Goal: Task Accomplishment & Management: Manage account settings

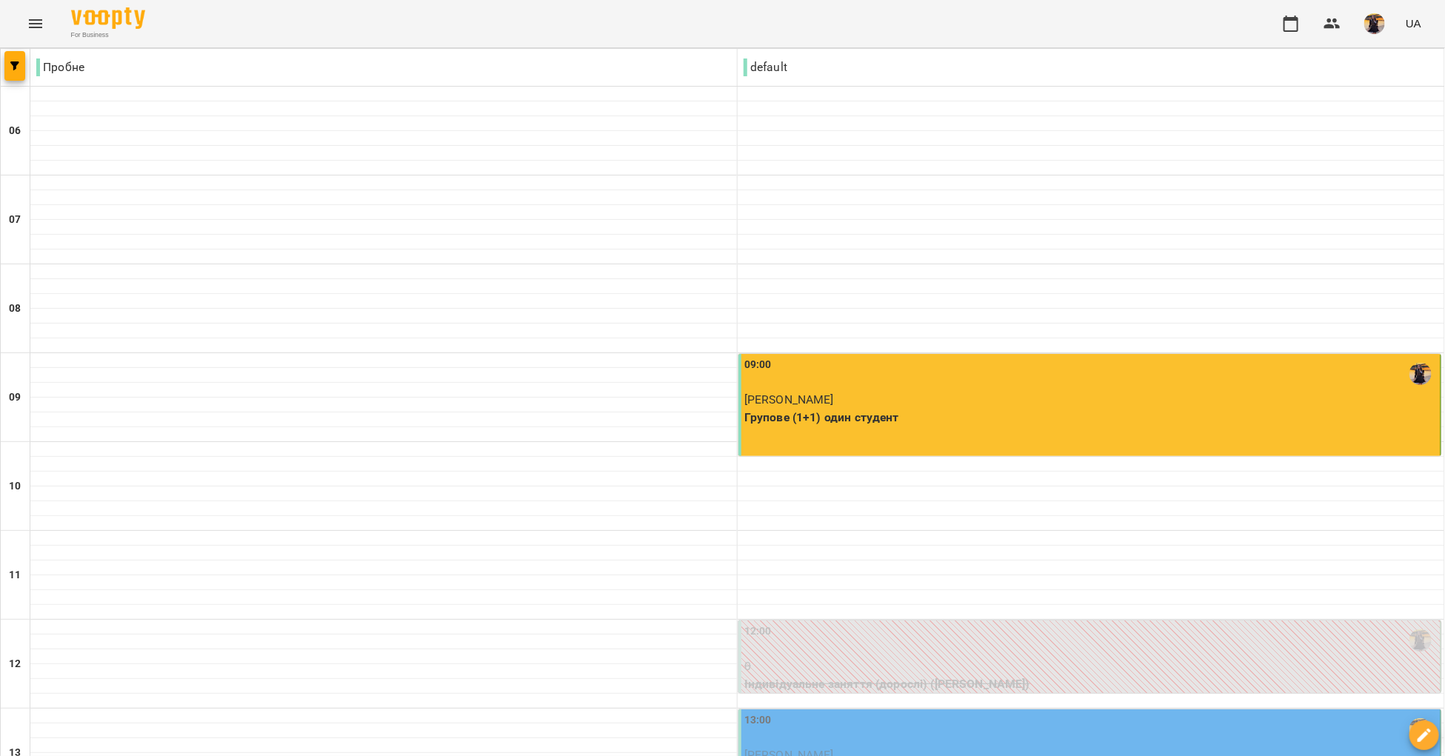
scroll to position [462, 0]
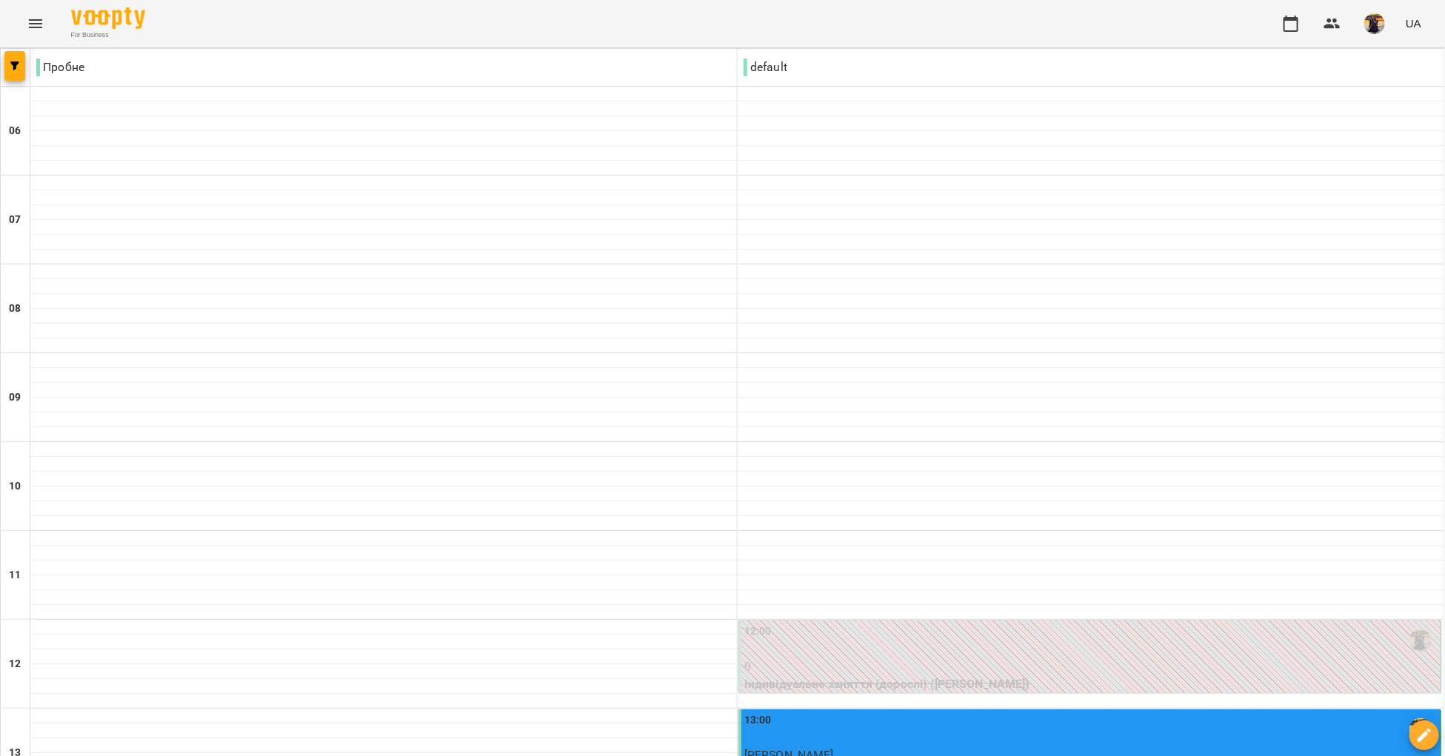
scroll to position [0, 0]
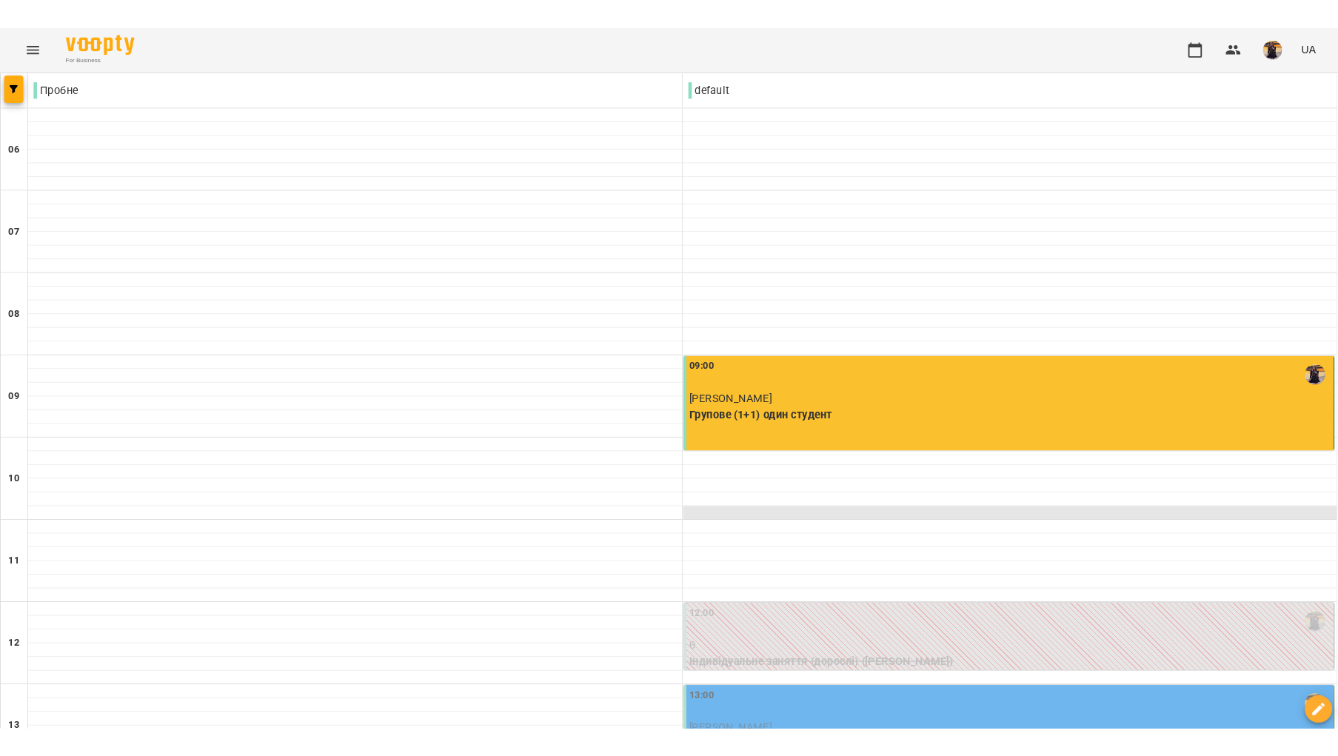
scroll to position [321, 0]
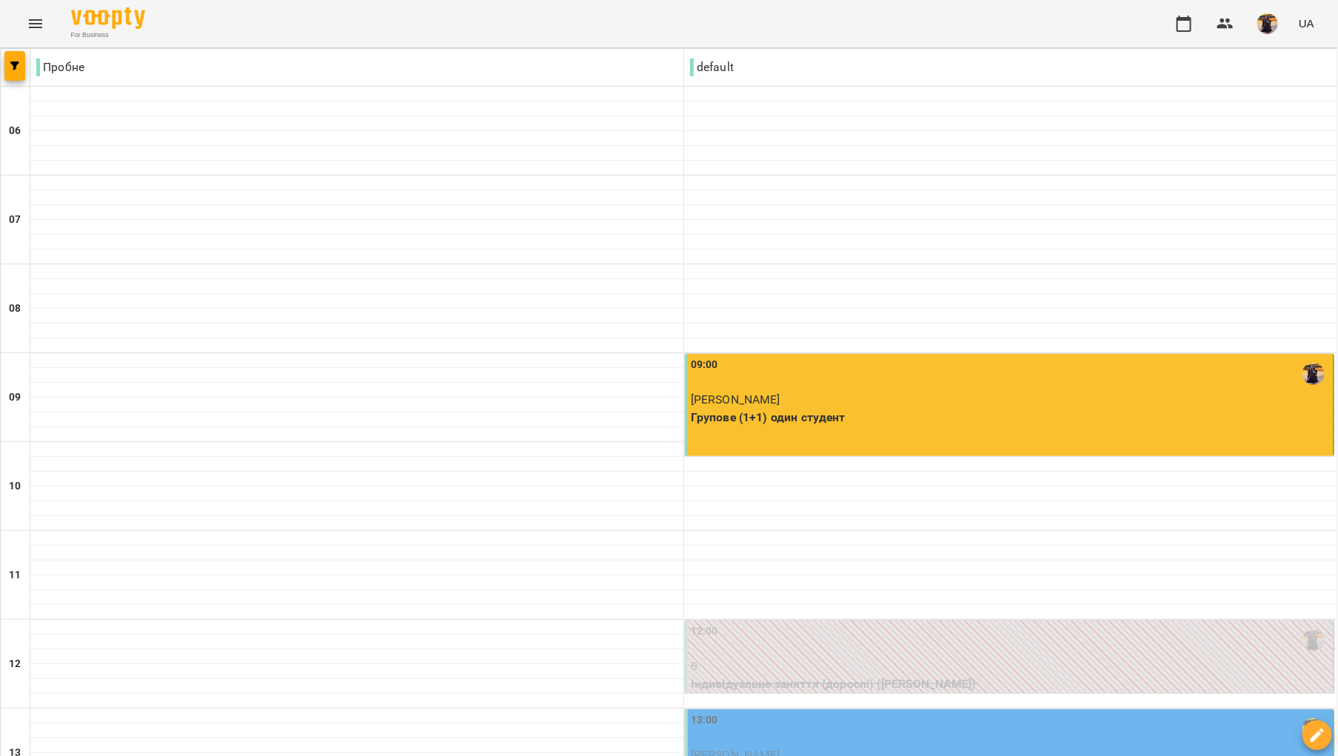
click at [876, 713] on div "13:00" at bounding box center [1011, 730] width 640 height 34
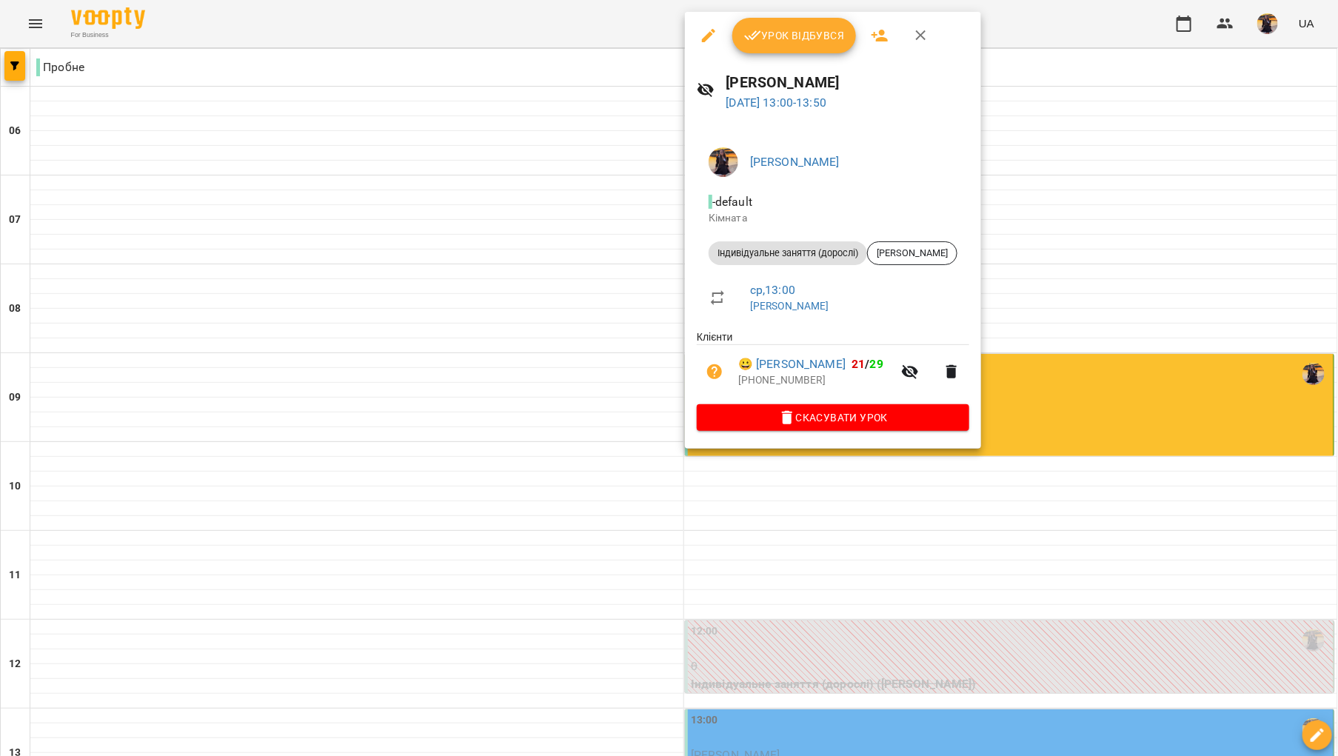
click at [787, 41] on span "Урок відбувся" at bounding box center [794, 36] width 101 height 18
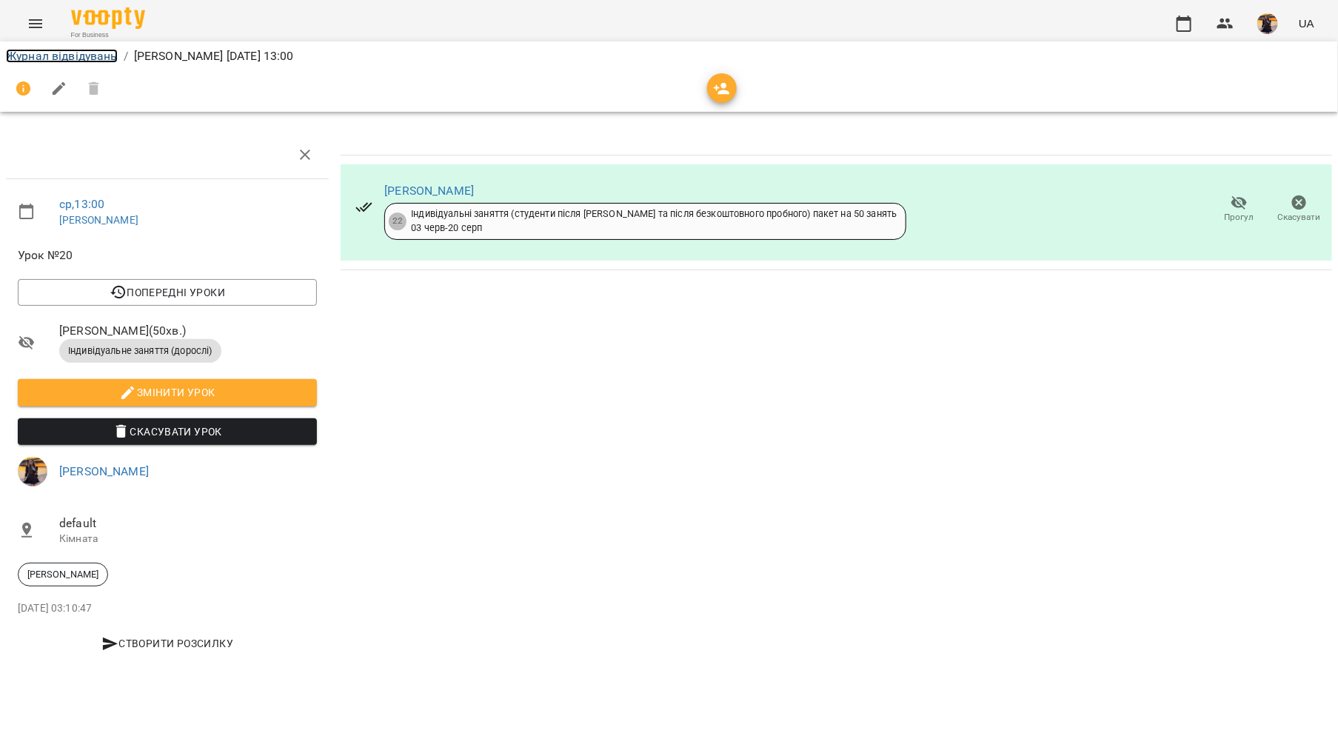
click at [87, 57] on link "Журнал відвідувань" at bounding box center [62, 56] width 112 height 14
